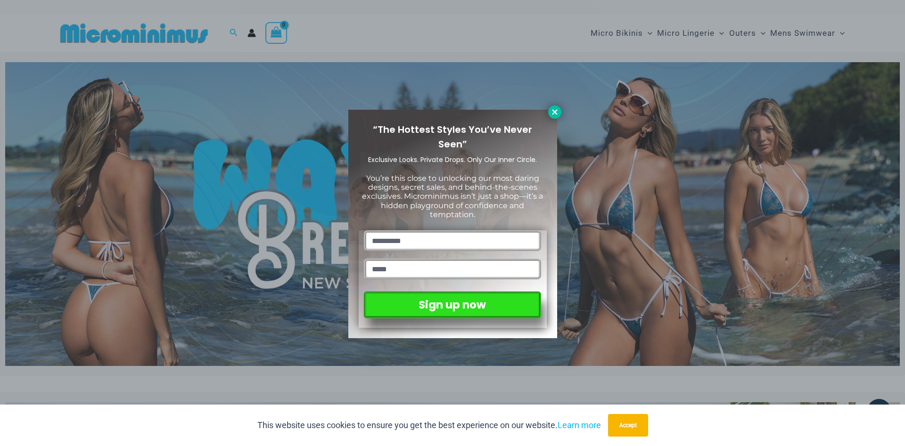
click at [559, 110] on button at bounding box center [554, 112] width 13 height 13
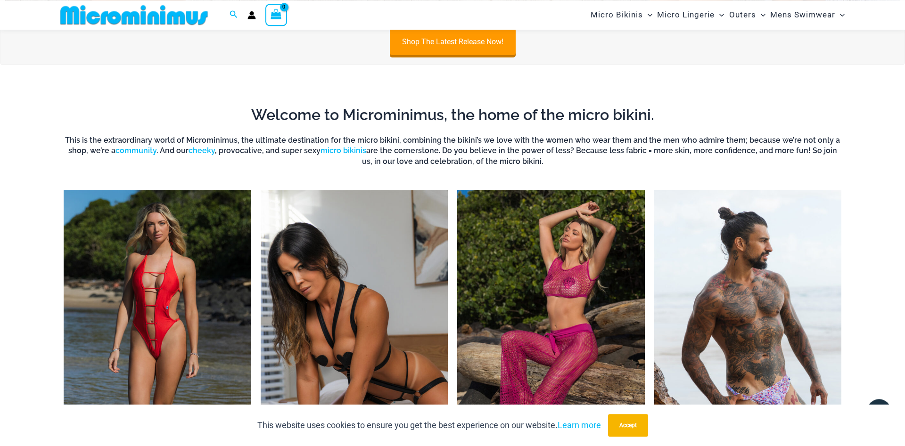
scroll to position [810, 0]
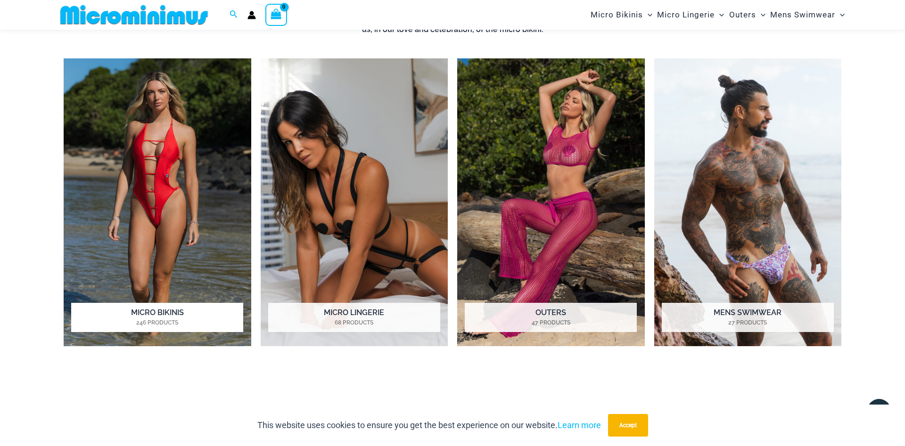
click at [176, 225] on img "Visit product category Micro Bikinis" at bounding box center [158, 202] width 188 height 288
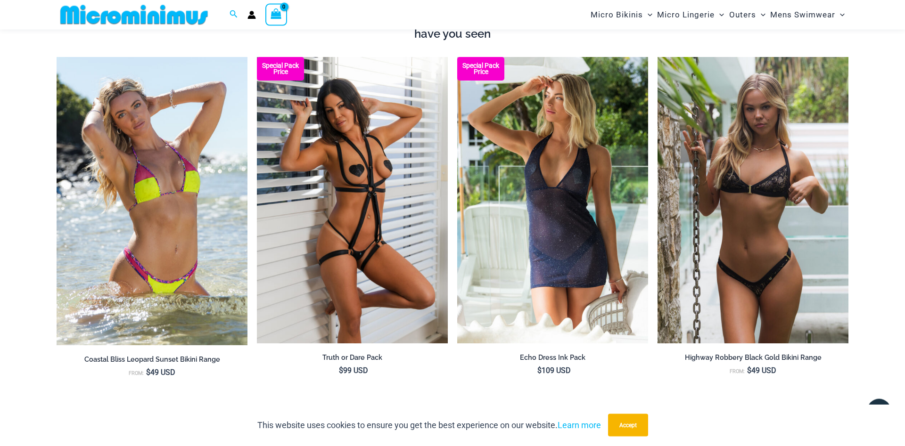
scroll to position [1243, 0]
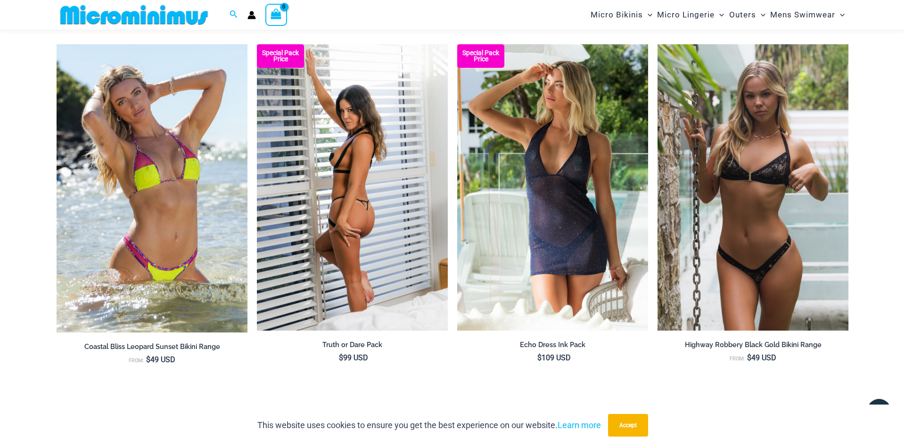
click at [342, 162] on img at bounding box center [352, 187] width 191 height 287
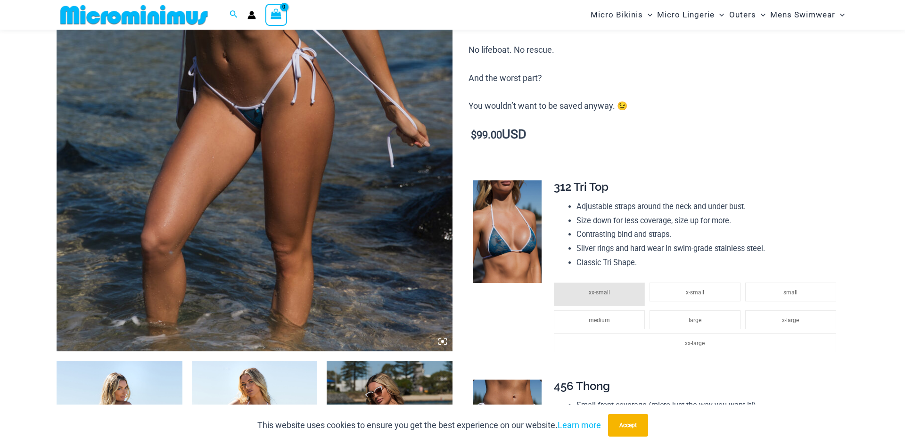
click at [297, 212] on img at bounding box center [255, 55] width 396 height 594
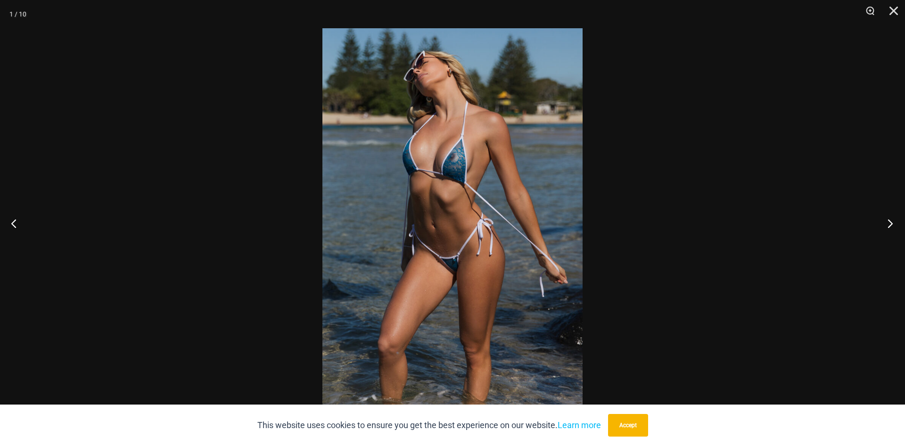
click at [891, 223] on button "Next" at bounding box center [887, 223] width 35 height 47
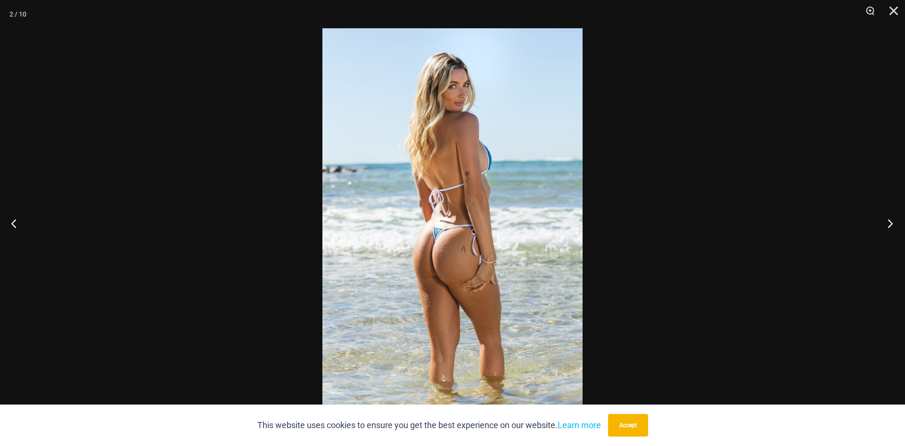
click at [891, 223] on button "Next" at bounding box center [887, 223] width 35 height 47
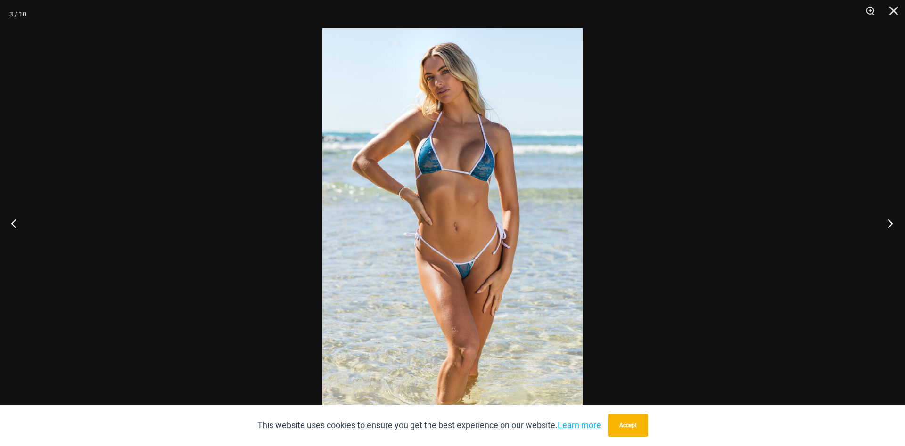
click at [891, 223] on button "Next" at bounding box center [887, 223] width 35 height 47
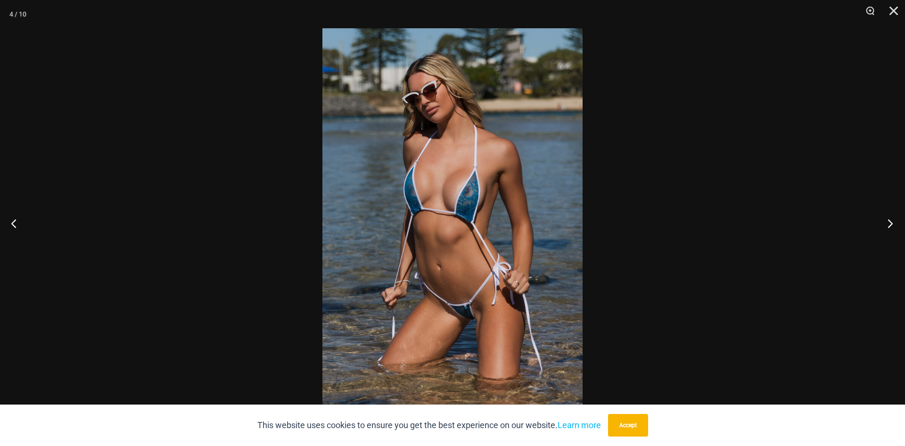
click at [891, 223] on button "Next" at bounding box center [887, 223] width 35 height 47
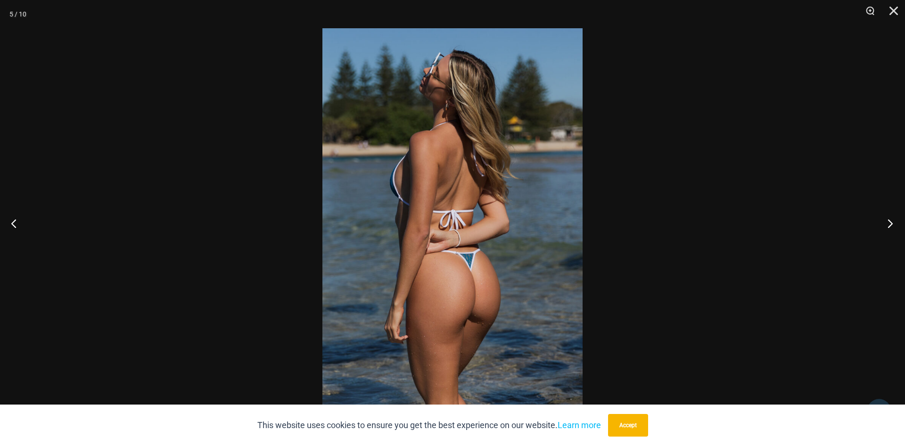
click at [891, 223] on button "Next" at bounding box center [887, 223] width 35 height 47
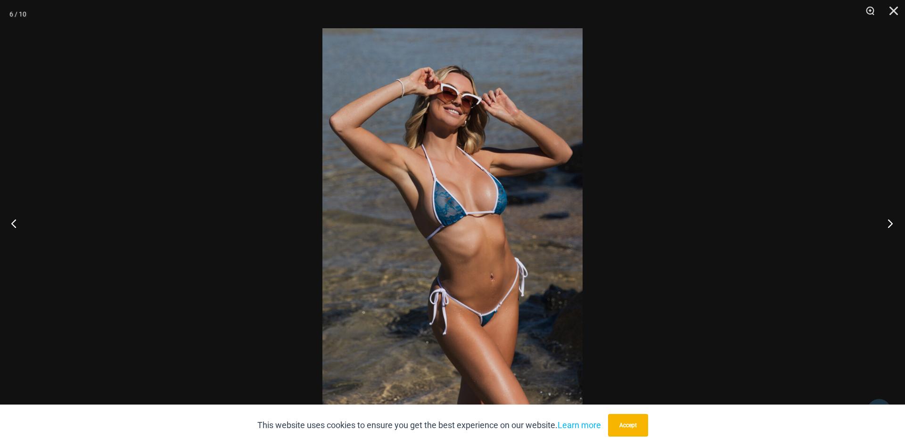
click at [891, 223] on button "Next" at bounding box center [887, 223] width 35 height 47
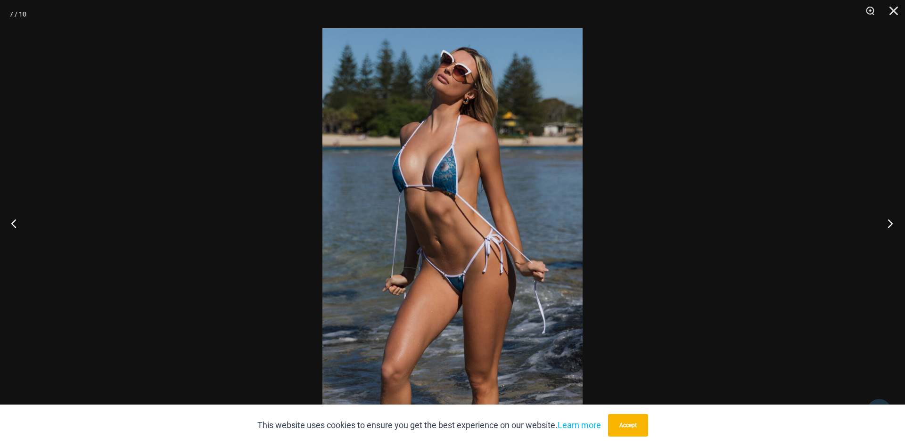
click at [891, 223] on button "Next" at bounding box center [887, 223] width 35 height 47
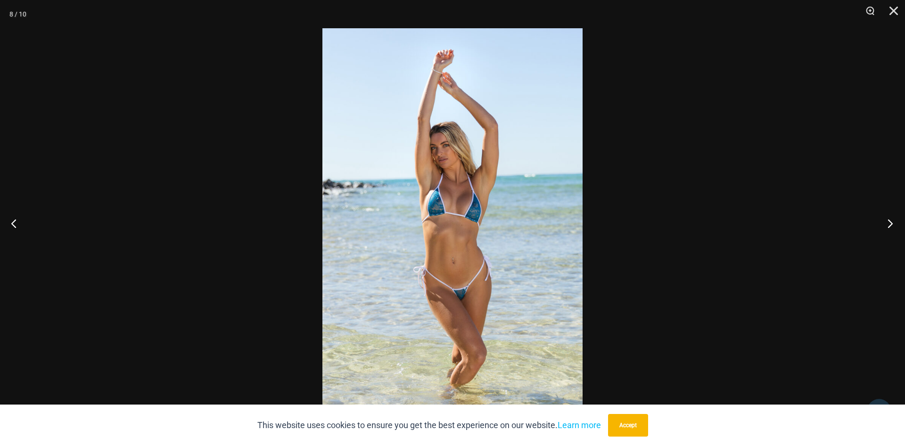
click at [891, 223] on button "Next" at bounding box center [887, 223] width 35 height 47
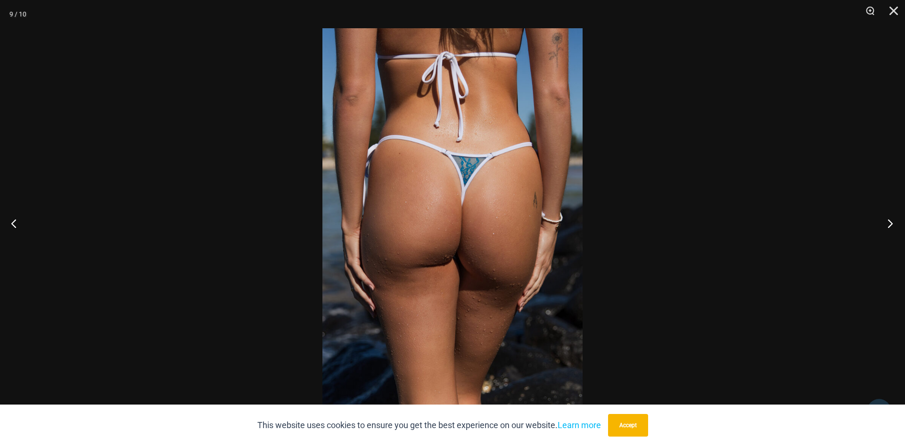
click at [891, 223] on button "Next" at bounding box center [887, 223] width 35 height 47
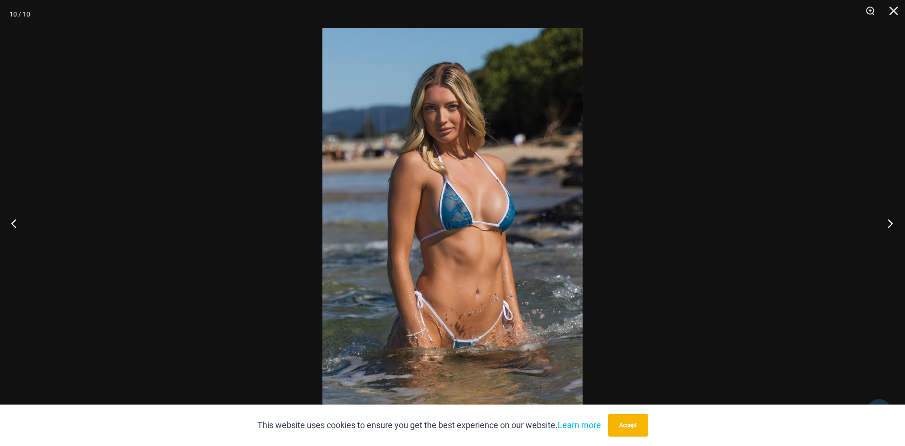
click at [891, 223] on button "Next" at bounding box center [887, 223] width 35 height 47
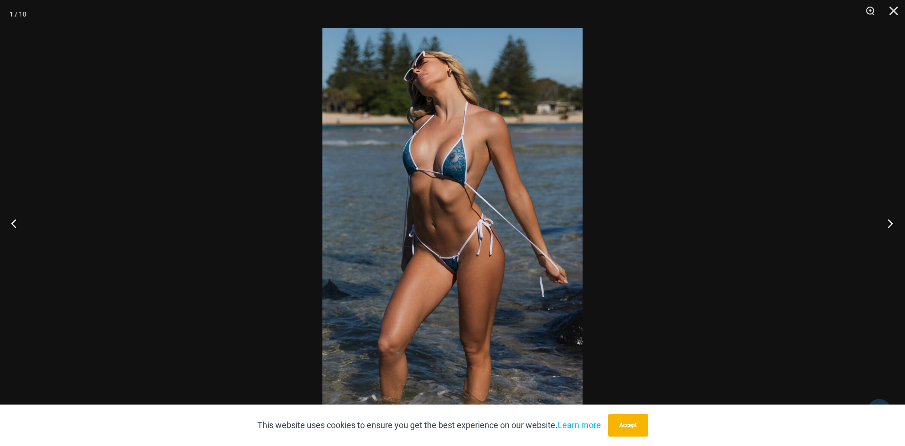
click at [891, 223] on button "Next" at bounding box center [887, 223] width 35 height 47
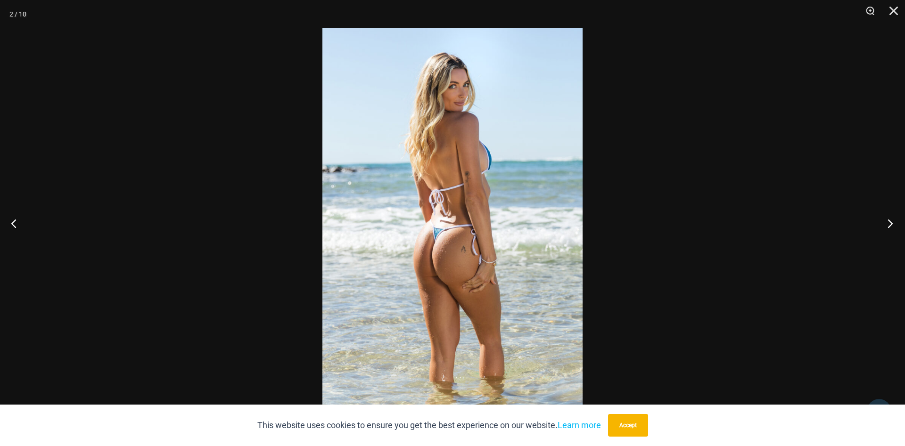
click at [891, 223] on button "Next" at bounding box center [887, 223] width 35 height 47
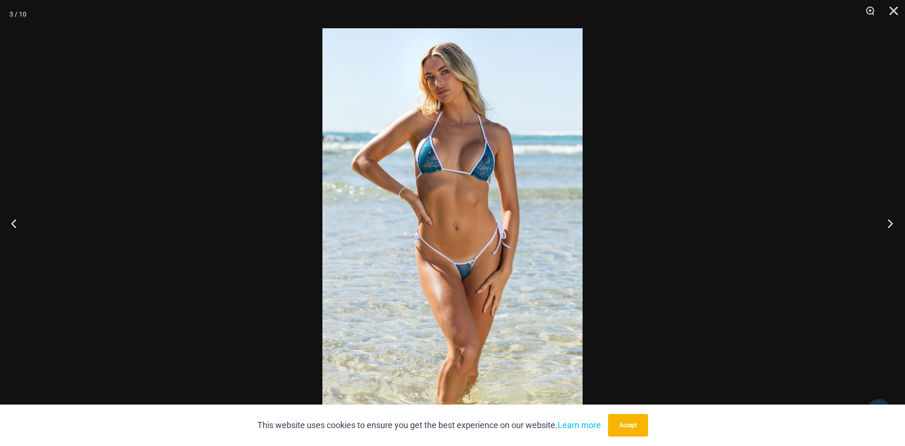
click at [891, 223] on button "Next" at bounding box center [887, 223] width 35 height 47
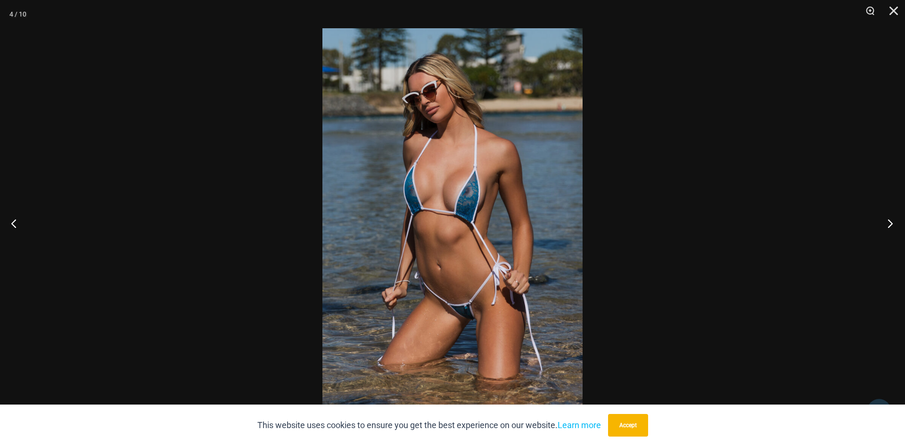
click at [891, 223] on button "Next" at bounding box center [887, 223] width 35 height 47
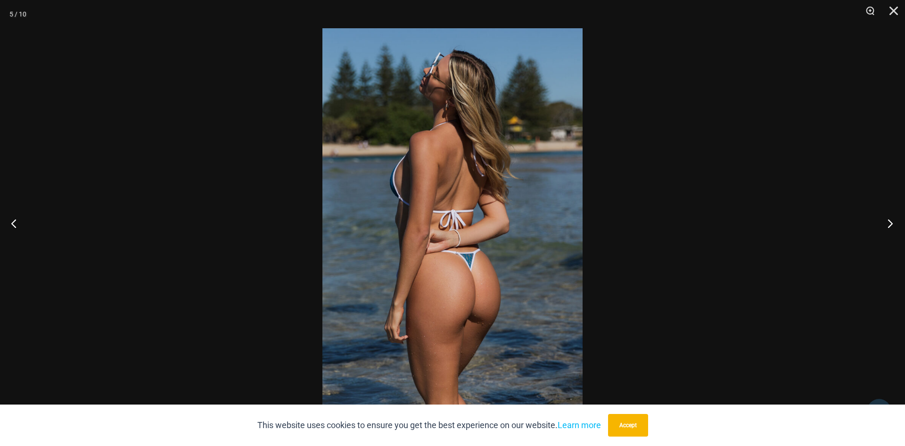
click at [891, 223] on button "Next" at bounding box center [887, 223] width 35 height 47
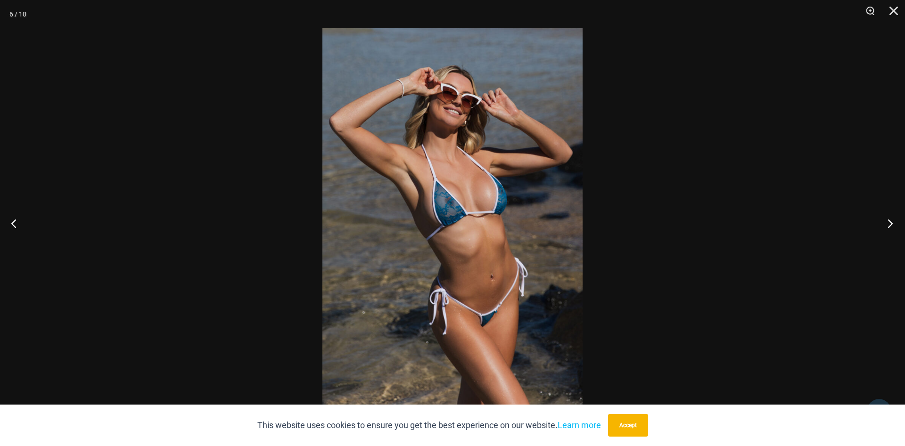
click at [891, 223] on button "Next" at bounding box center [887, 223] width 35 height 47
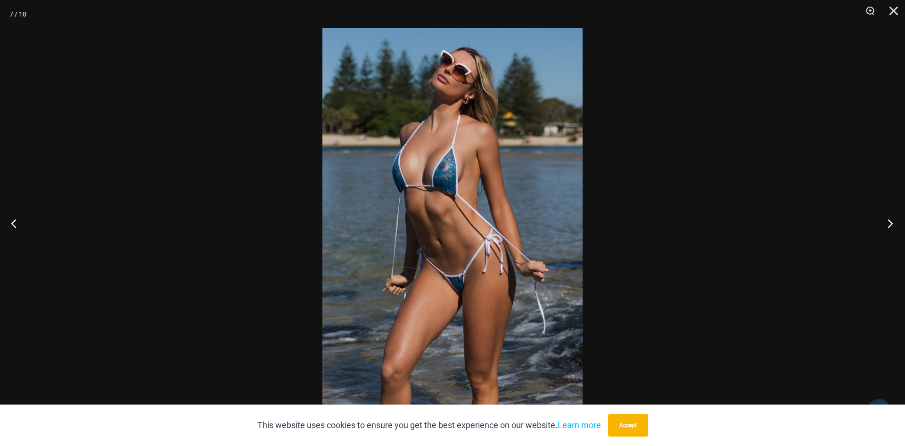
click at [891, 223] on button "Next" at bounding box center [887, 223] width 35 height 47
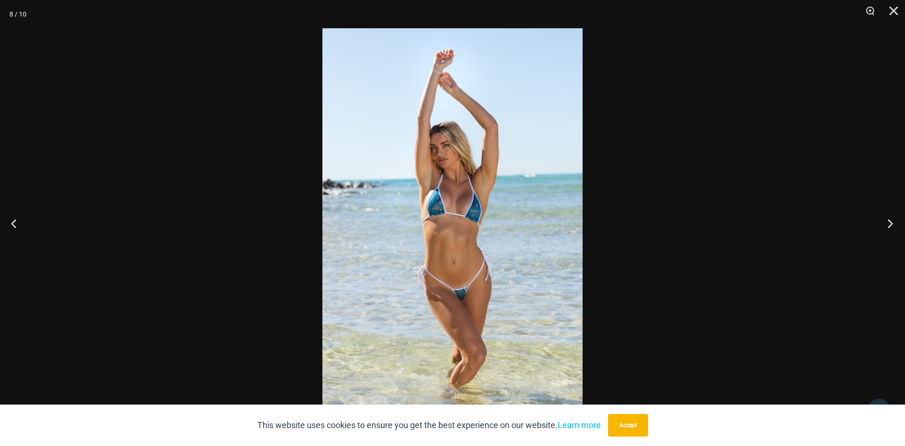
click at [891, 223] on button "Next" at bounding box center [887, 223] width 35 height 47
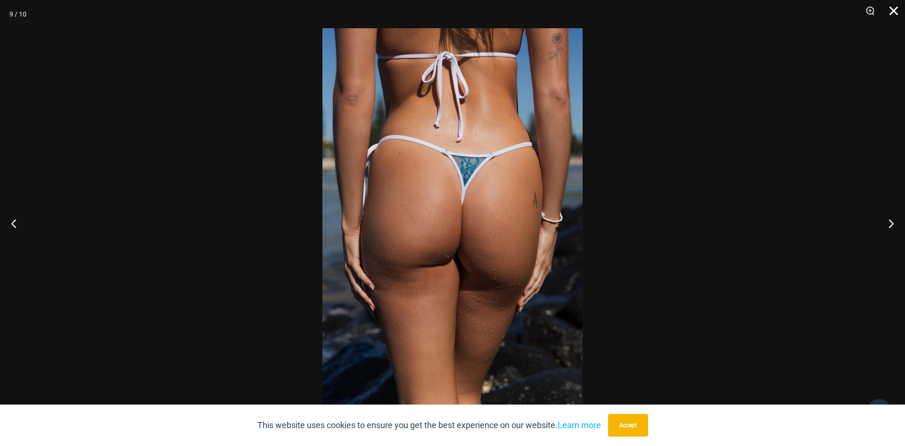
click at [893, 10] on button "Close" at bounding box center [891, 14] width 24 height 28
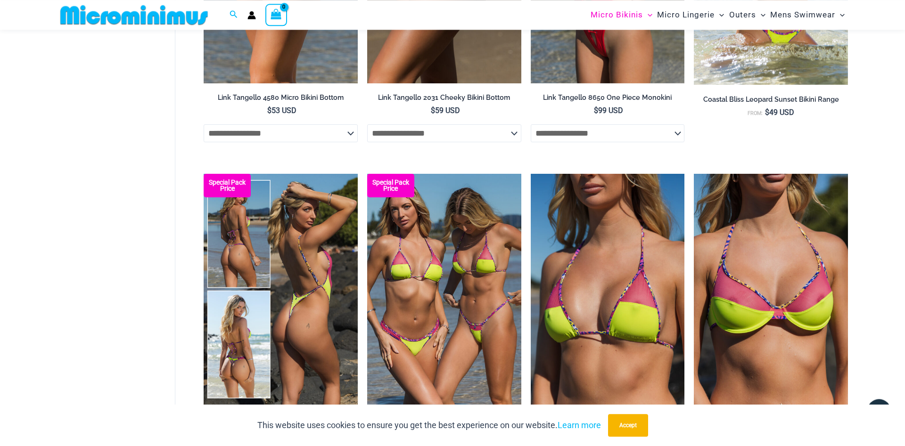
scroll to position [1474, 0]
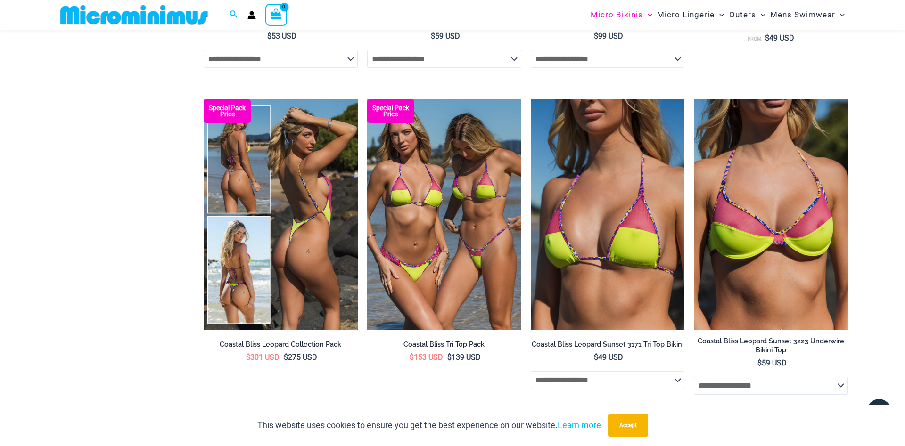
click at [273, 194] on img at bounding box center [281, 214] width 154 height 231
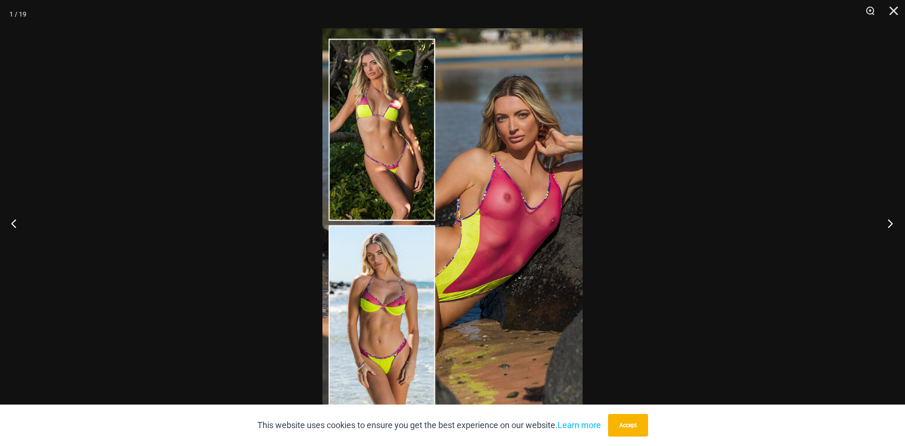
click at [892, 223] on button "Next" at bounding box center [887, 223] width 35 height 47
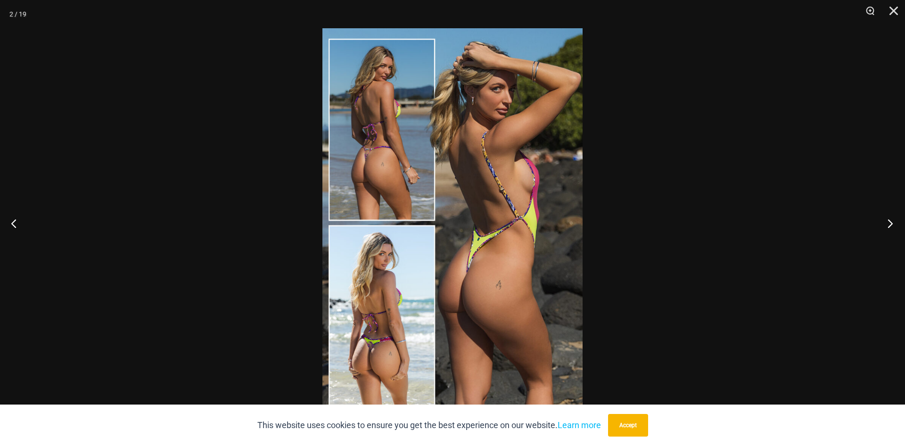
click at [892, 223] on button "Next" at bounding box center [887, 223] width 35 height 47
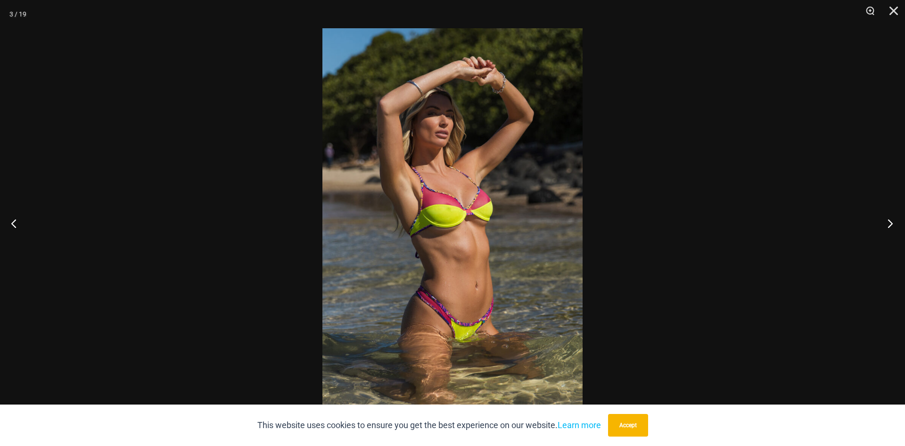
click at [892, 223] on button "Next" at bounding box center [887, 223] width 35 height 47
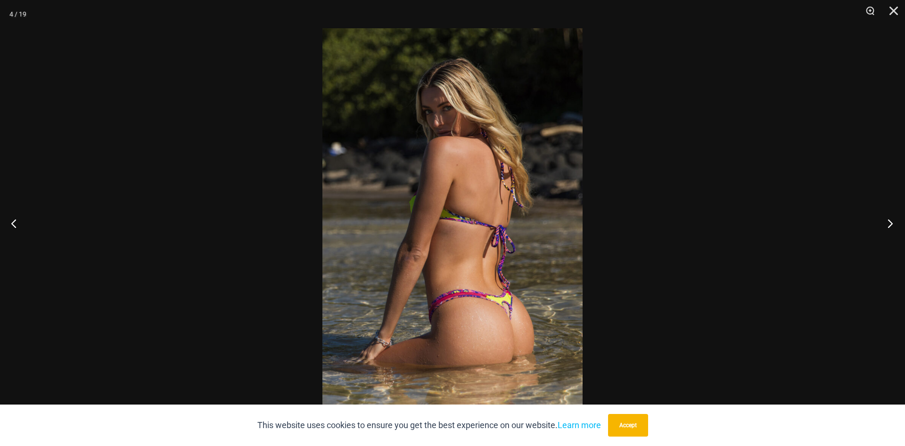
click at [892, 223] on button "Next" at bounding box center [887, 223] width 35 height 47
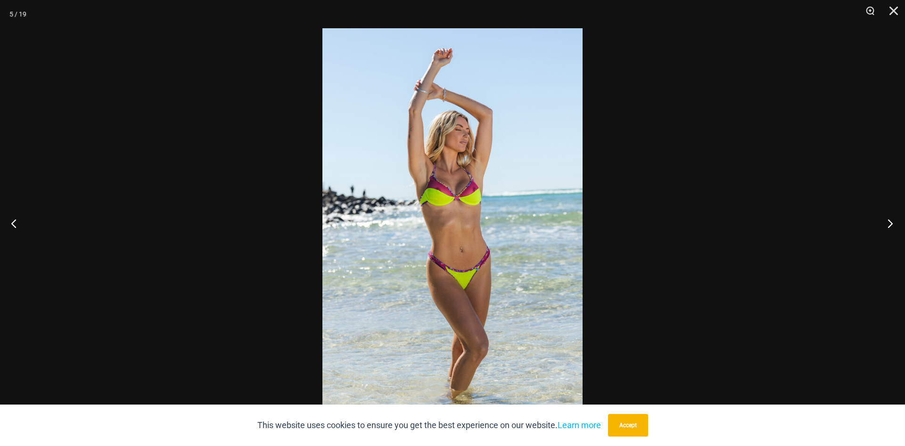
click at [892, 223] on button "Next" at bounding box center [887, 223] width 35 height 47
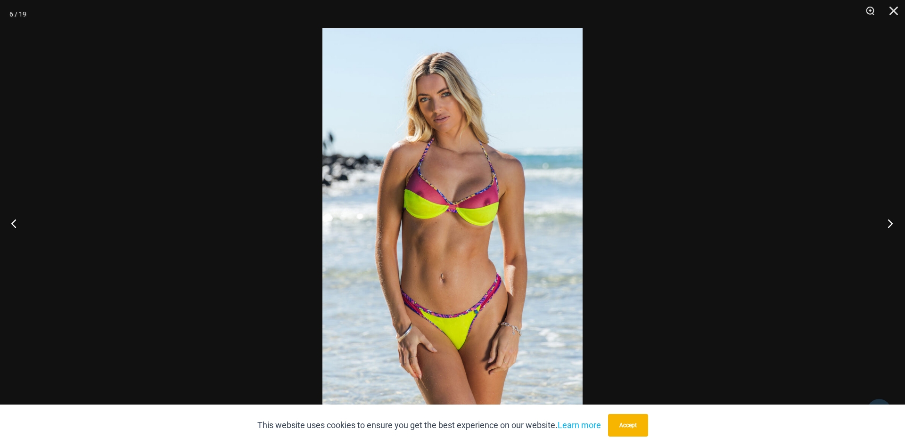
click at [892, 223] on button "Next" at bounding box center [887, 223] width 35 height 47
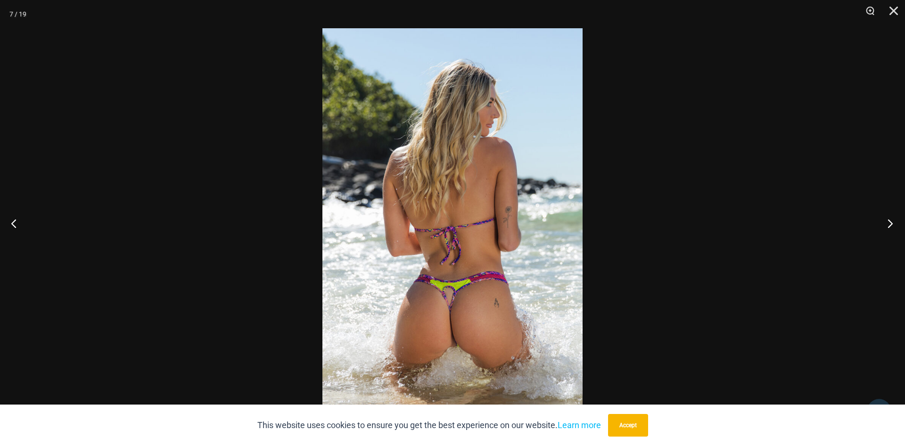
click at [892, 223] on button "Next" at bounding box center [887, 223] width 35 height 47
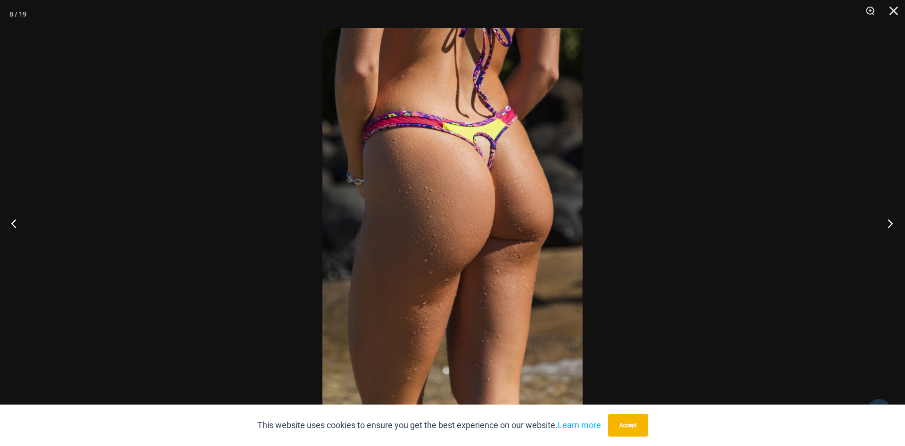
click at [892, 223] on button "Next" at bounding box center [887, 223] width 35 height 47
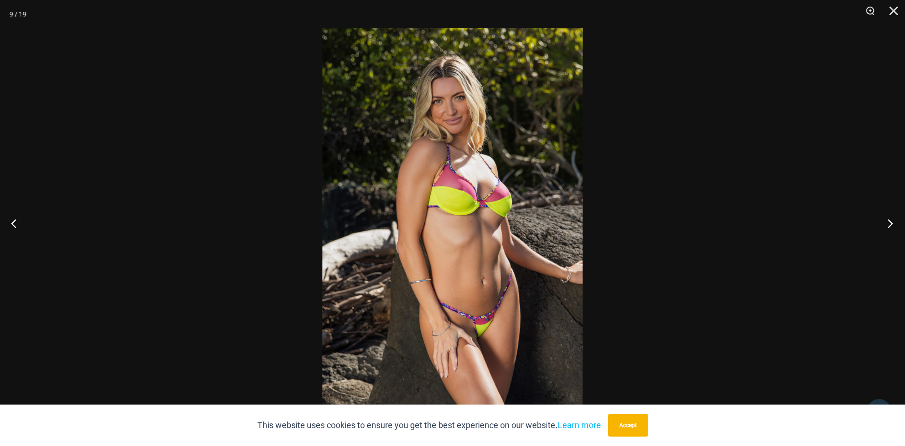
click at [892, 223] on button "Next" at bounding box center [887, 223] width 35 height 47
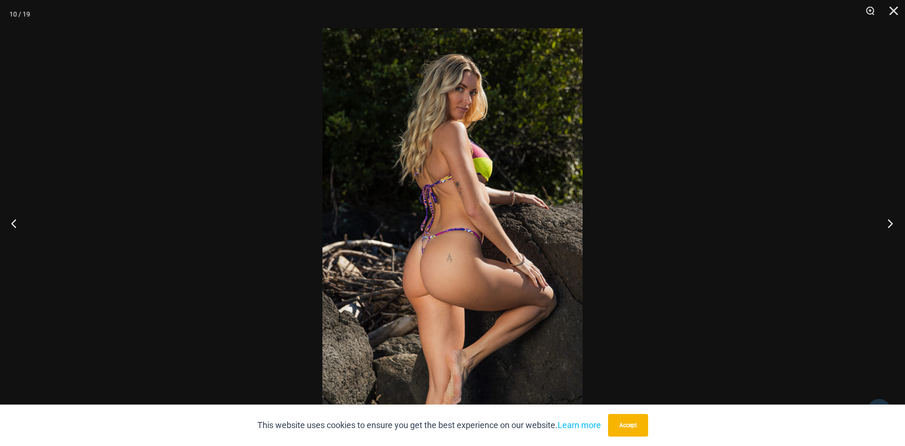
click at [892, 223] on button "Next" at bounding box center [887, 223] width 35 height 47
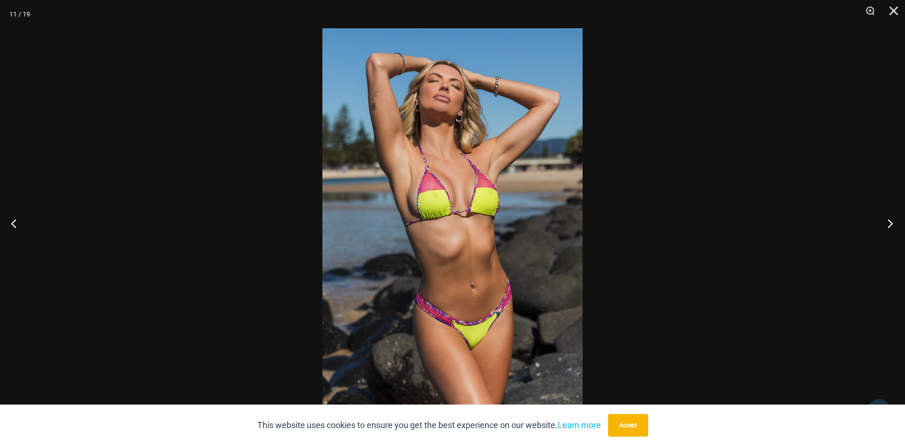
click at [892, 223] on button "Next" at bounding box center [887, 223] width 35 height 47
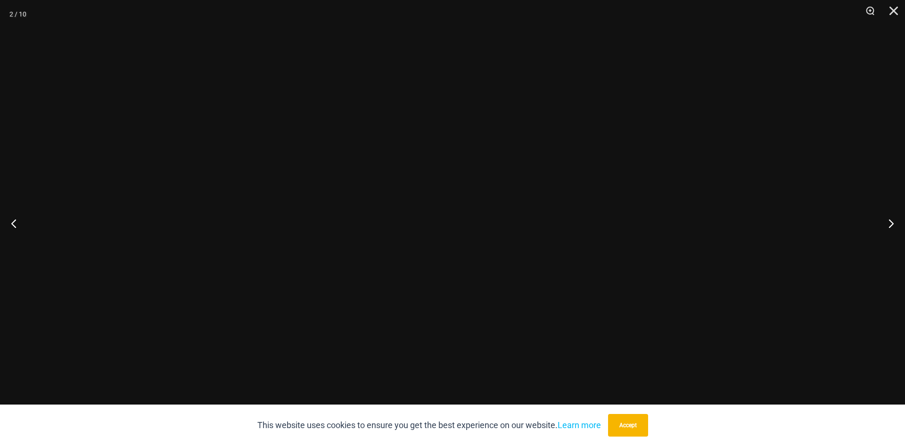
scroll to position [474, 0]
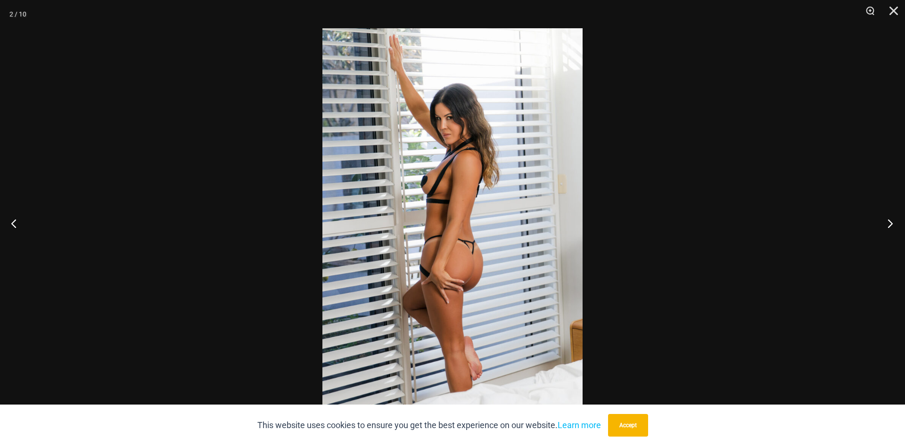
click at [888, 226] on button "Next" at bounding box center [887, 223] width 35 height 47
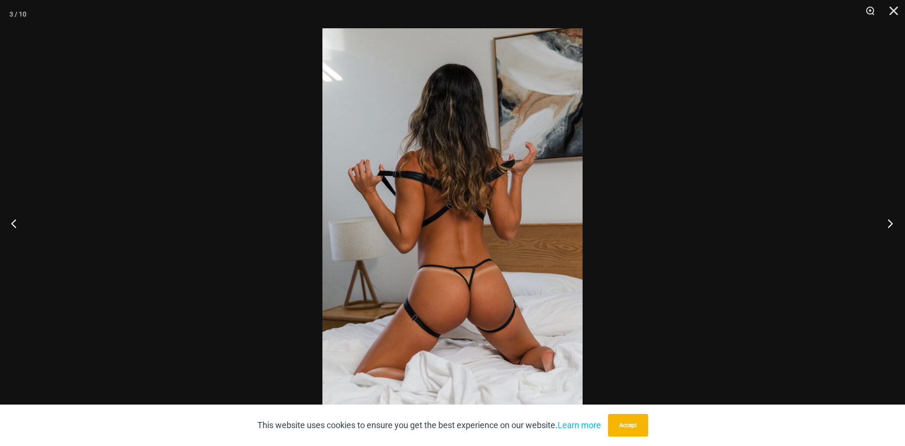
click at [888, 226] on button "Next" at bounding box center [887, 223] width 35 height 47
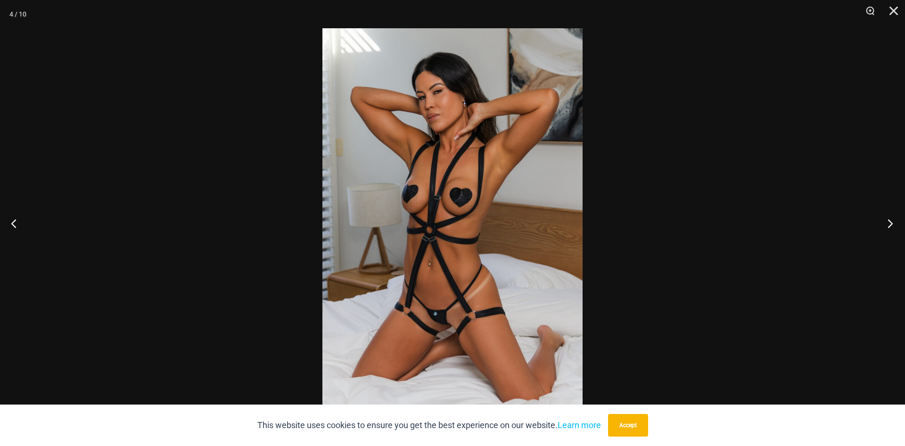
click at [888, 226] on button "Next" at bounding box center [887, 223] width 35 height 47
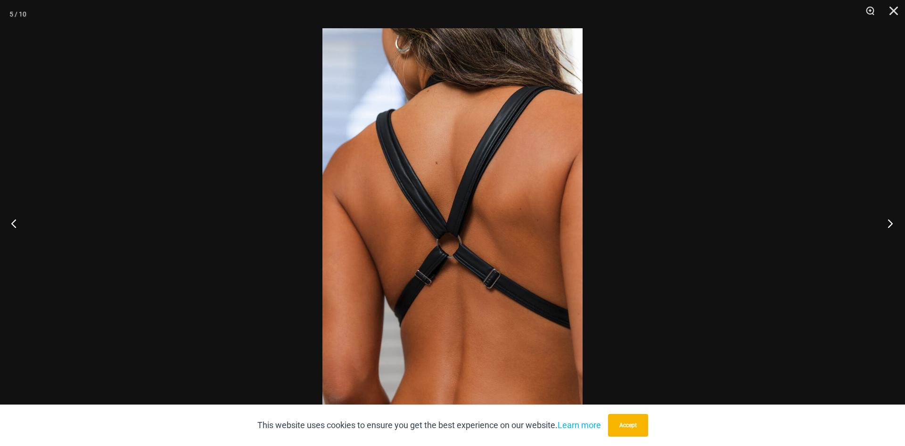
click at [888, 226] on button "Next" at bounding box center [887, 223] width 35 height 47
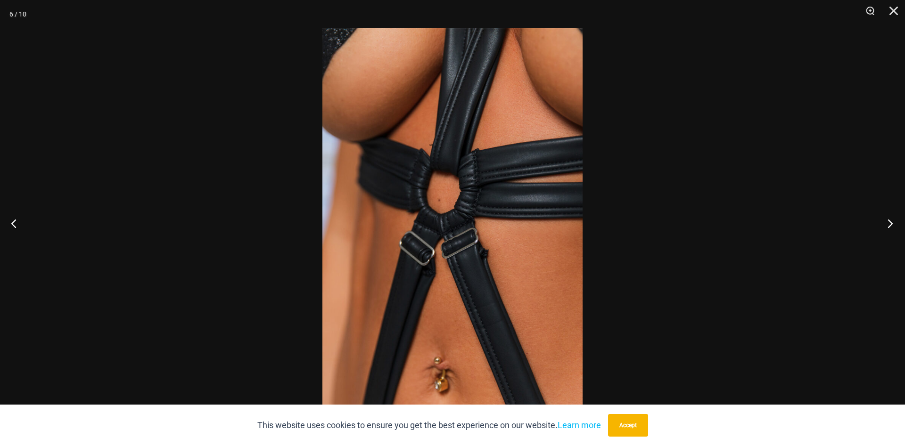
click at [888, 226] on button "Next" at bounding box center [887, 223] width 35 height 47
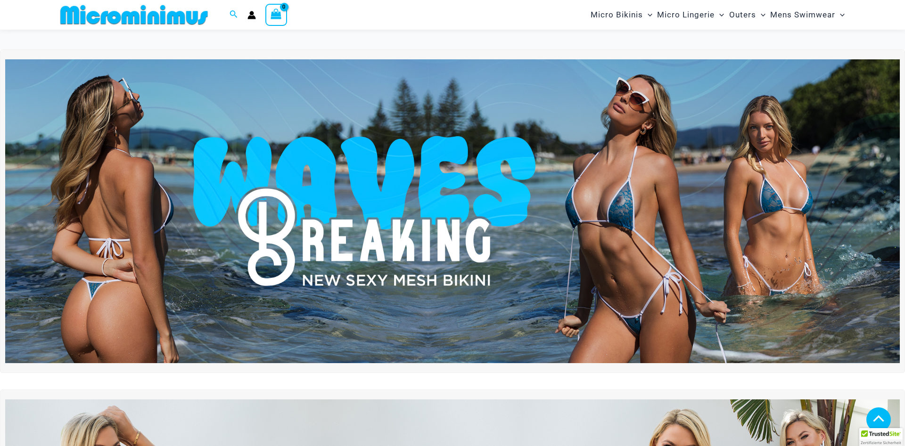
scroll to position [280, 0]
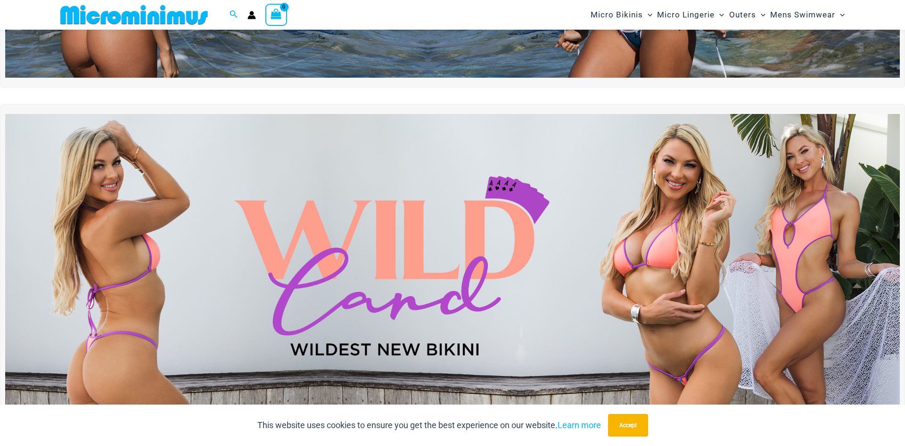
click at [617, 290] on img at bounding box center [452, 266] width 895 height 304
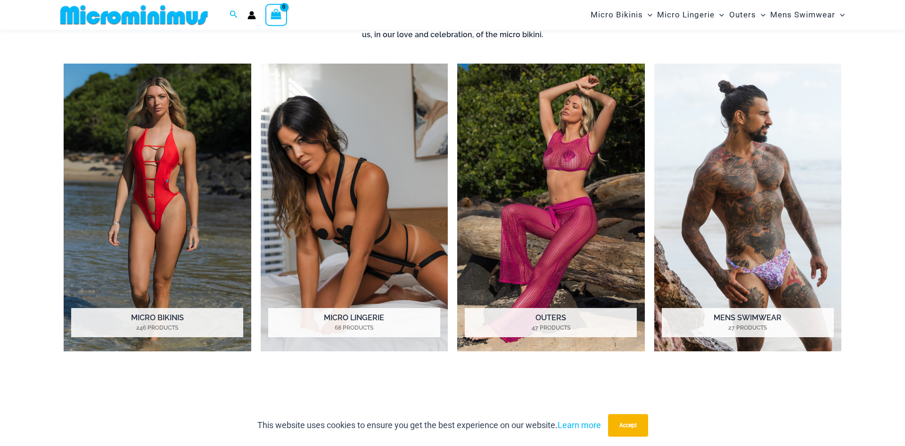
scroll to position [809, 0]
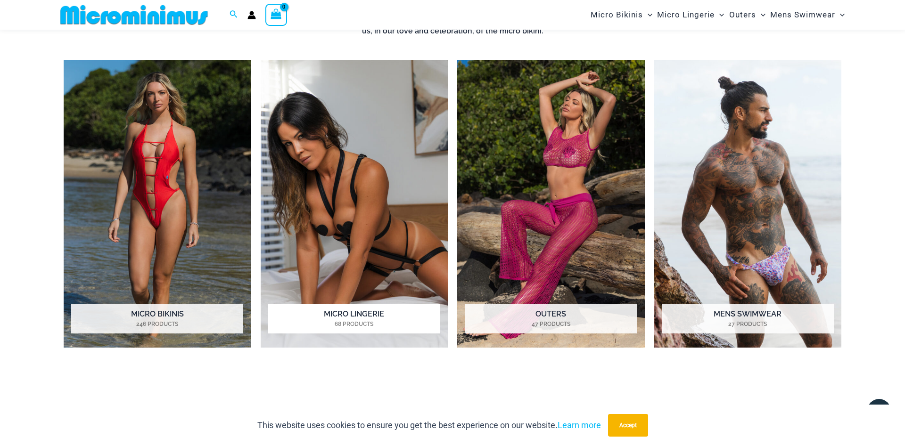
click at [365, 203] on img "Visit product category Micro Lingerie" at bounding box center [355, 204] width 188 height 288
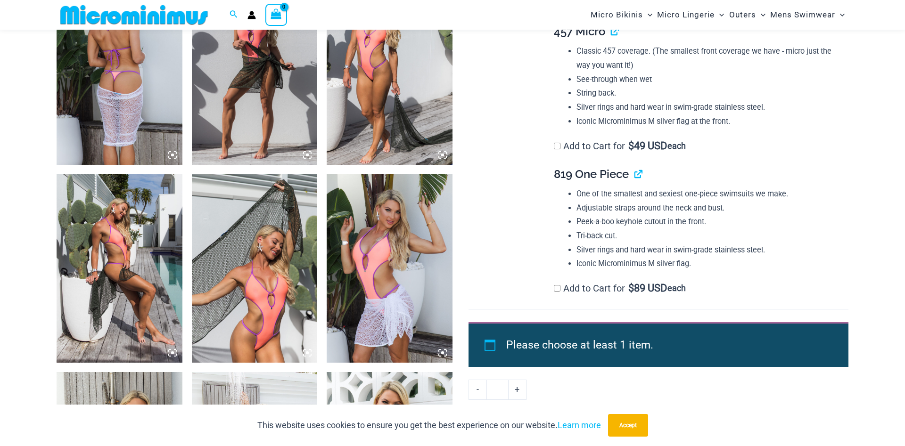
scroll to position [1001, 0]
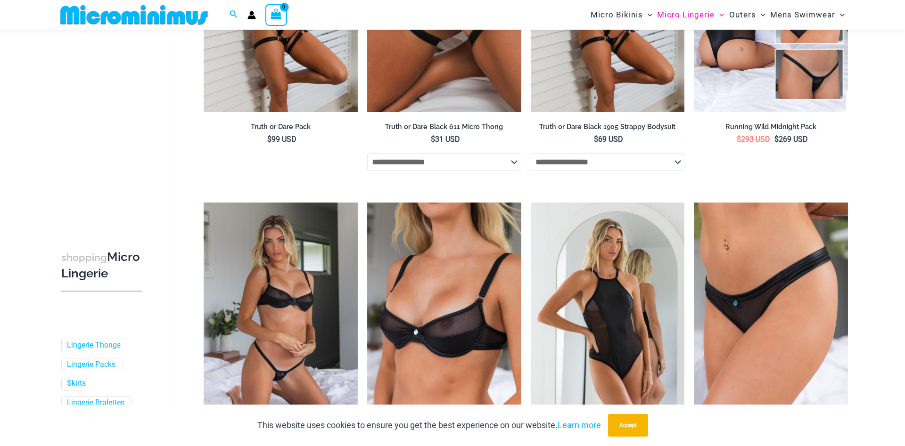
scroll to position [280, 0]
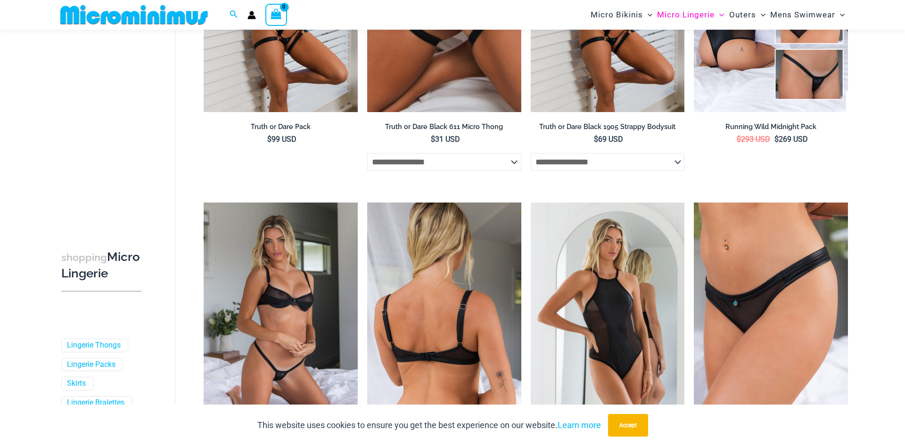
click at [403, 293] on img at bounding box center [444, 318] width 154 height 231
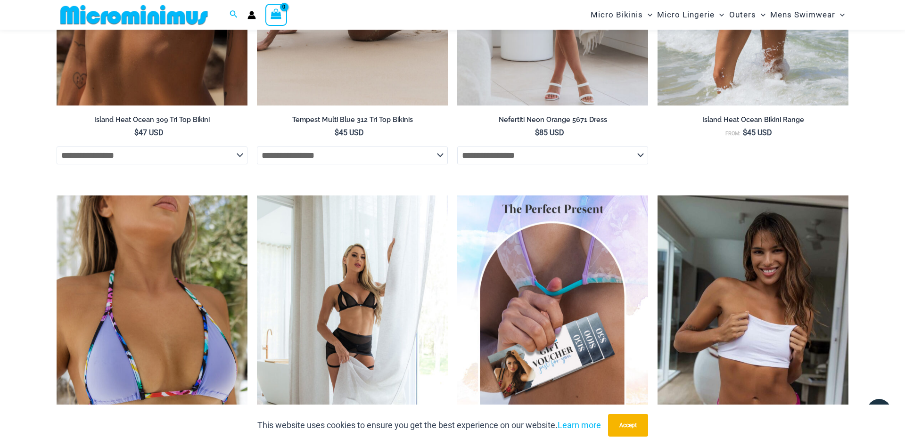
scroll to position [2828, 0]
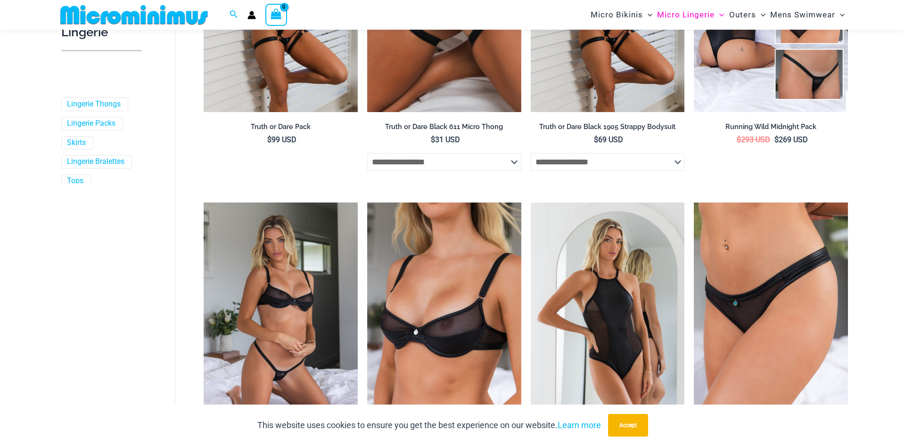
scroll to position [280, 0]
click at [86, 108] on link "Lingerie Thongs" at bounding box center [94, 104] width 54 height 10
click at [93, 123] on link "Lingerie Packs" at bounding box center [91, 124] width 49 height 10
click at [79, 146] on link "Skirts" at bounding box center [76, 143] width 19 height 10
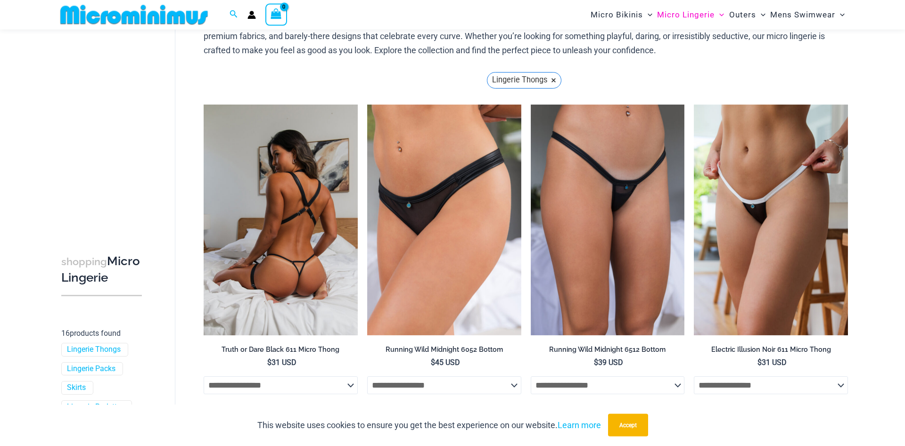
scroll to position [136, 0]
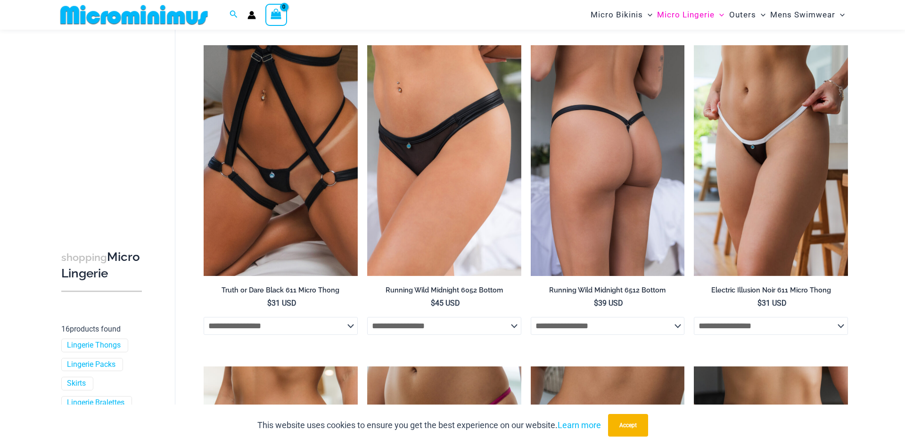
click at [618, 213] on img at bounding box center [608, 160] width 154 height 231
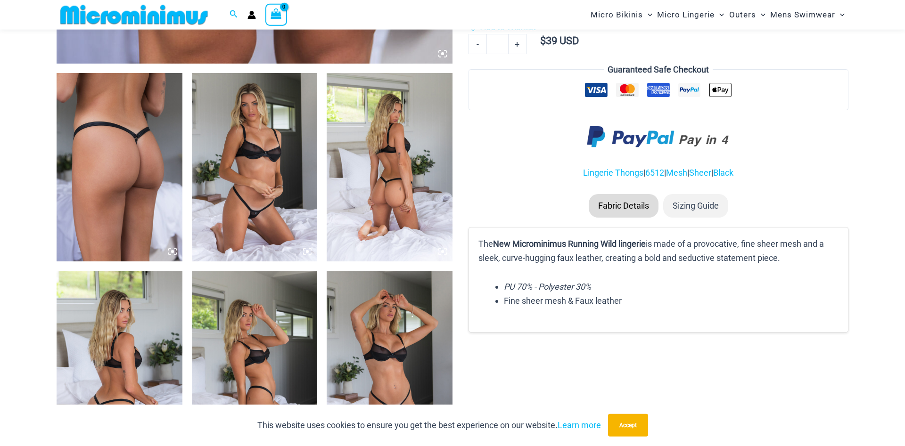
scroll to position [617, 0]
click at [273, 190] on img at bounding box center [255, 167] width 126 height 189
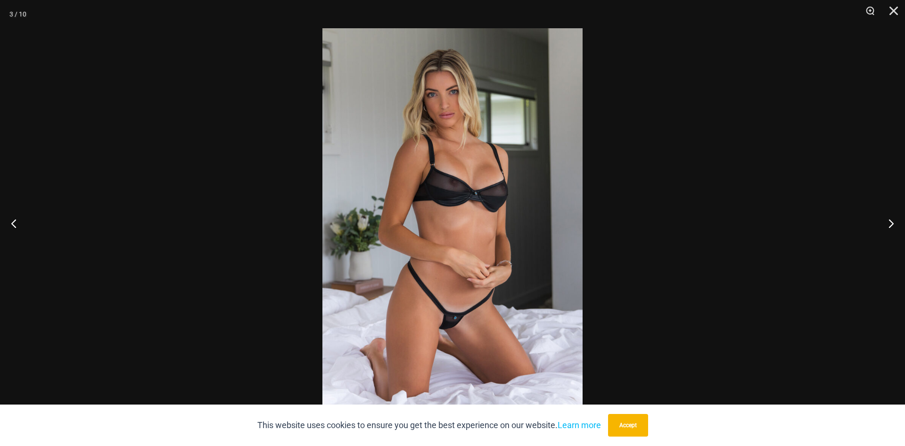
click at [369, 181] on img at bounding box center [452, 223] width 260 height 390
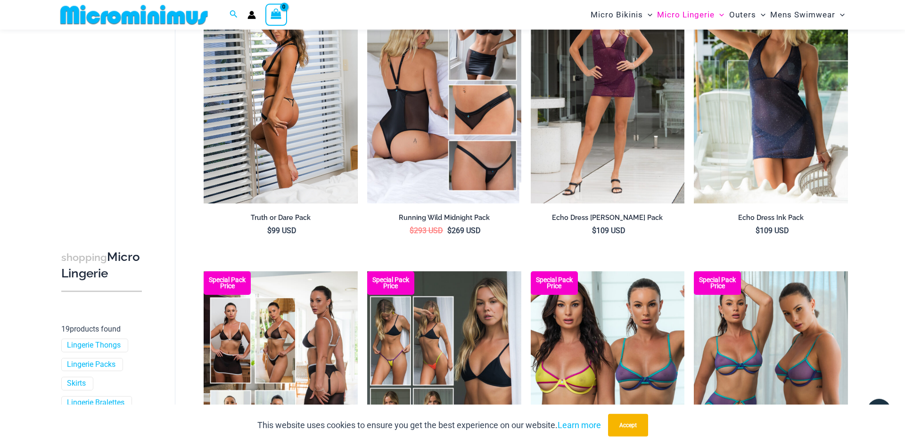
scroll to position [184, 0]
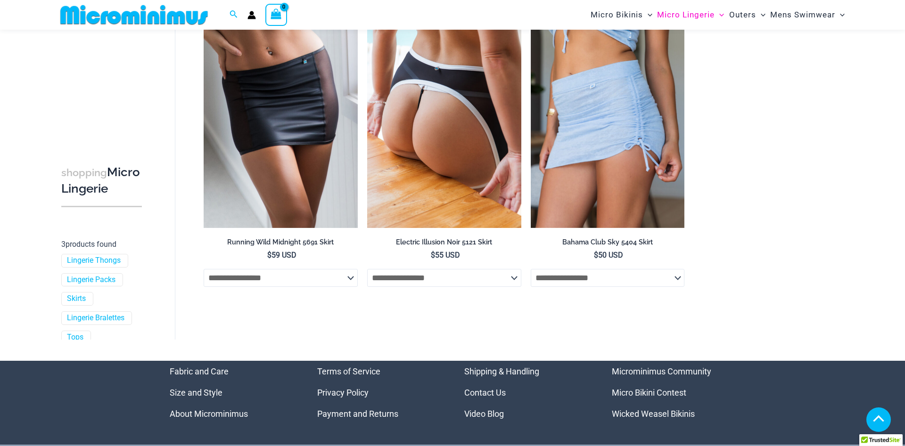
scroll to position [184, 0]
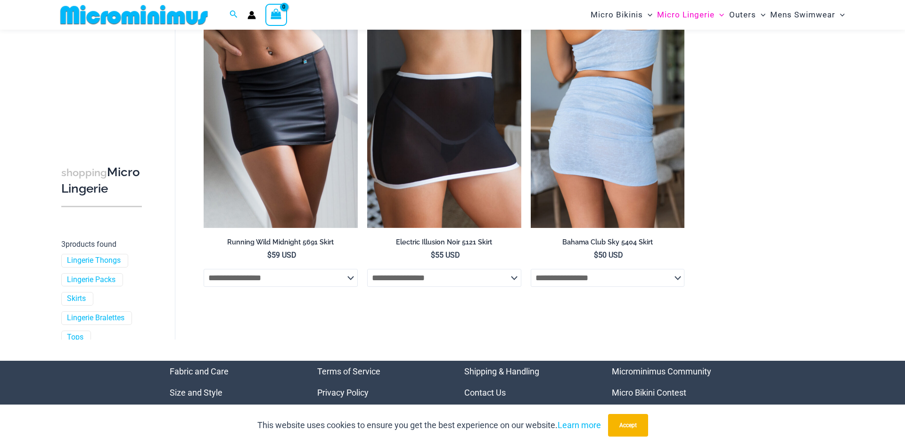
click at [613, 161] on img at bounding box center [608, 112] width 154 height 231
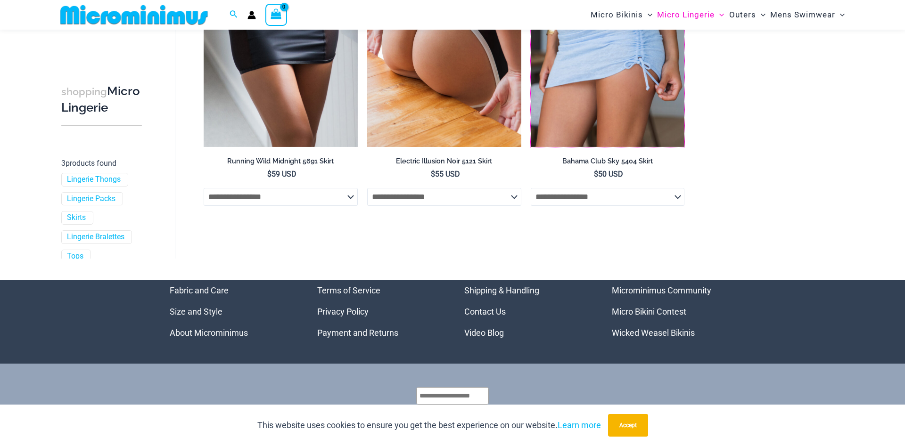
scroll to position [25, 0]
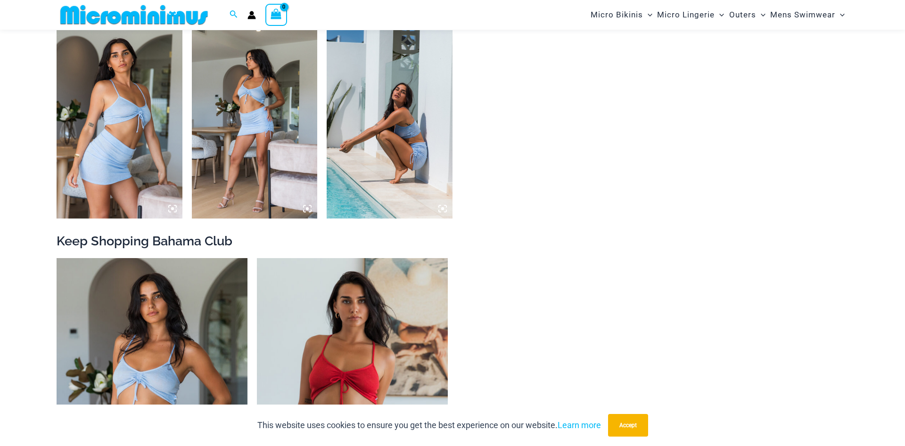
scroll to position [857, 0]
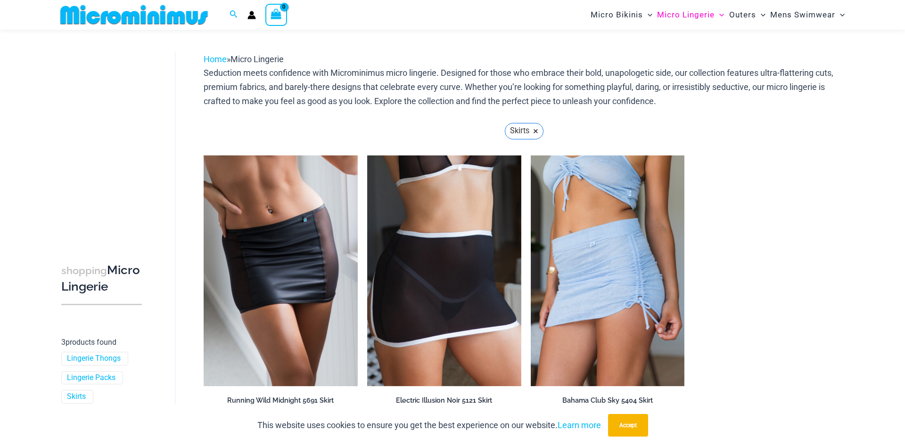
scroll to position [226, 0]
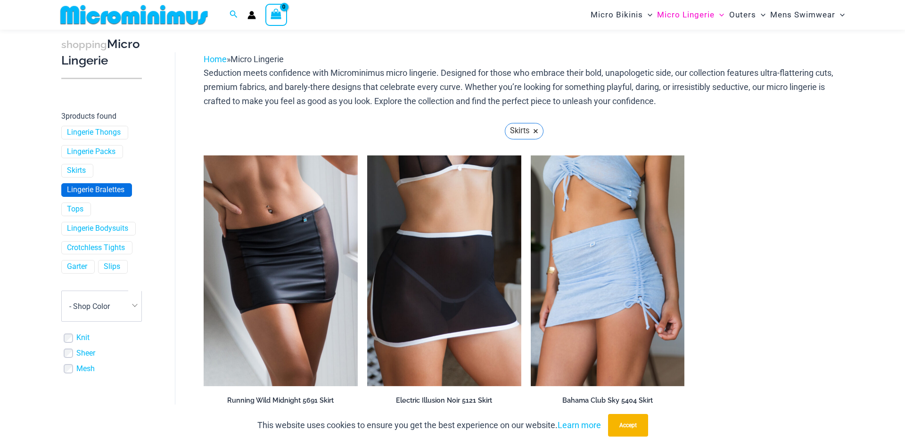
click at [105, 191] on link "Lingerie Bralettes" at bounding box center [96, 190] width 58 height 10
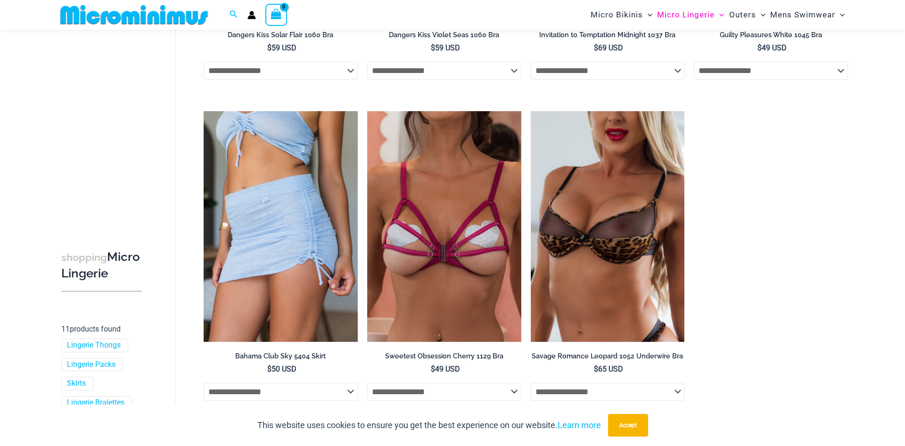
scroll to position [953, 0]
